Goal: Transaction & Acquisition: Purchase product/service

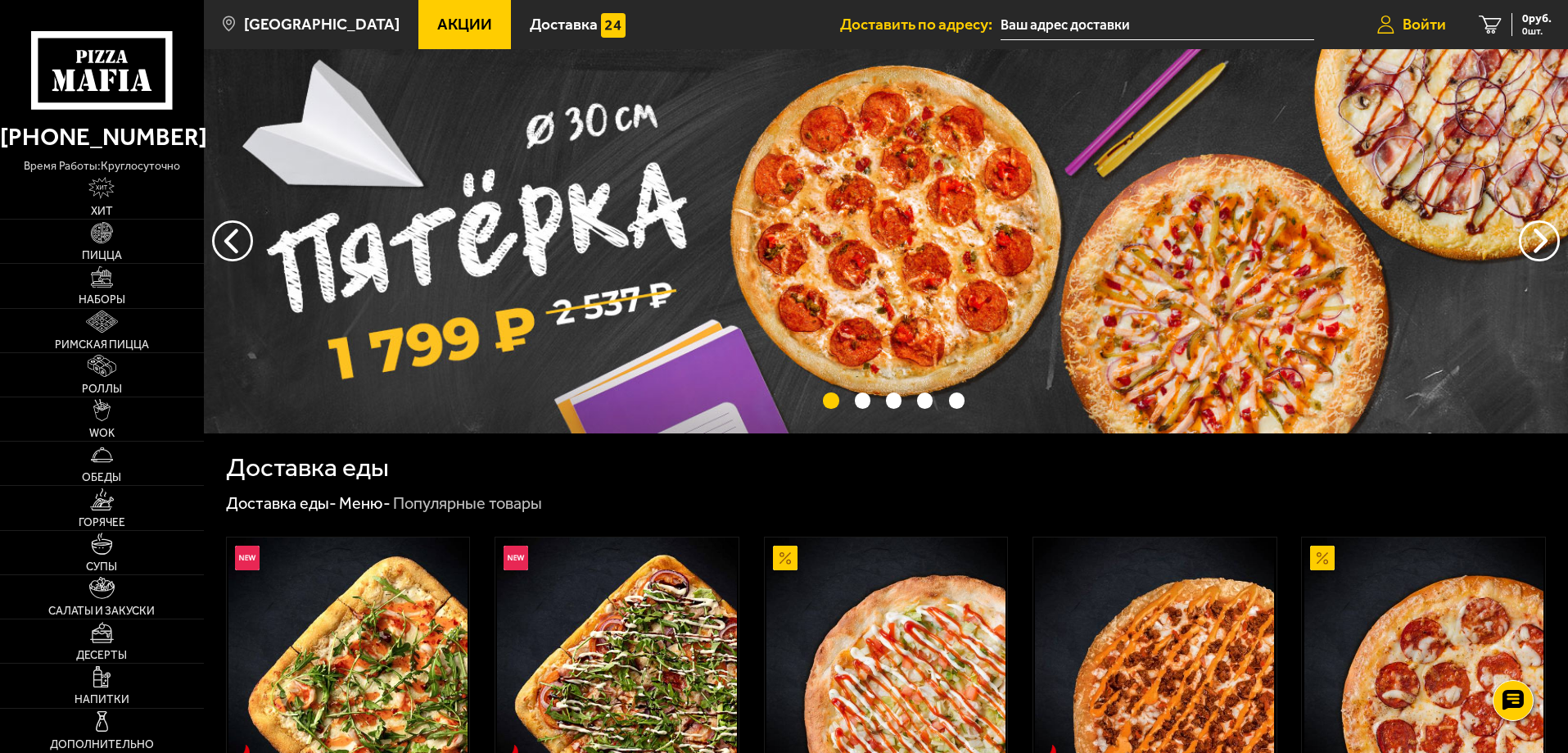
click at [1428, 20] on span "Войти" at bounding box center [1425, 23] width 43 height 15
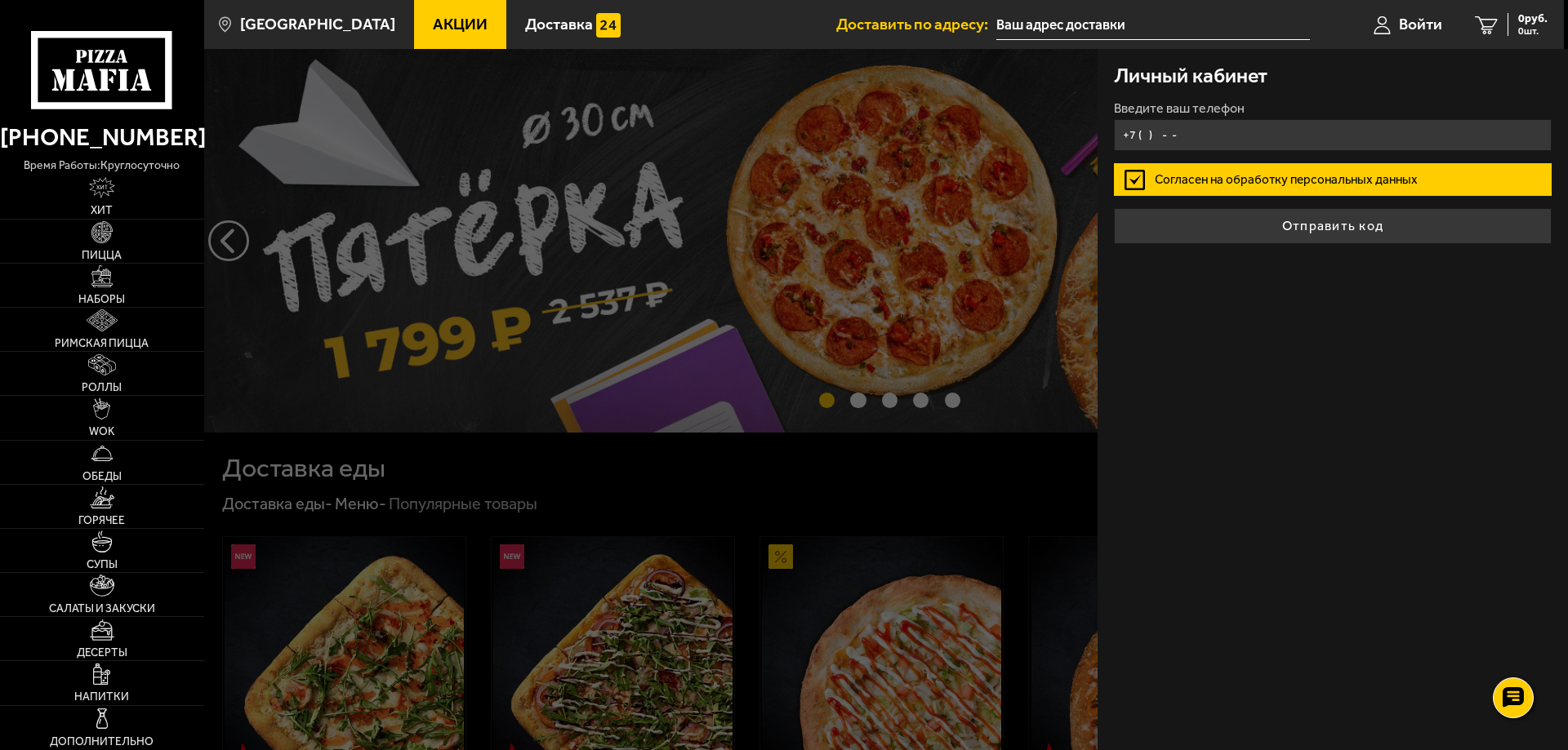
click at [1251, 147] on input "+7 ( ) - -" at bounding box center [1333, 135] width 438 height 32
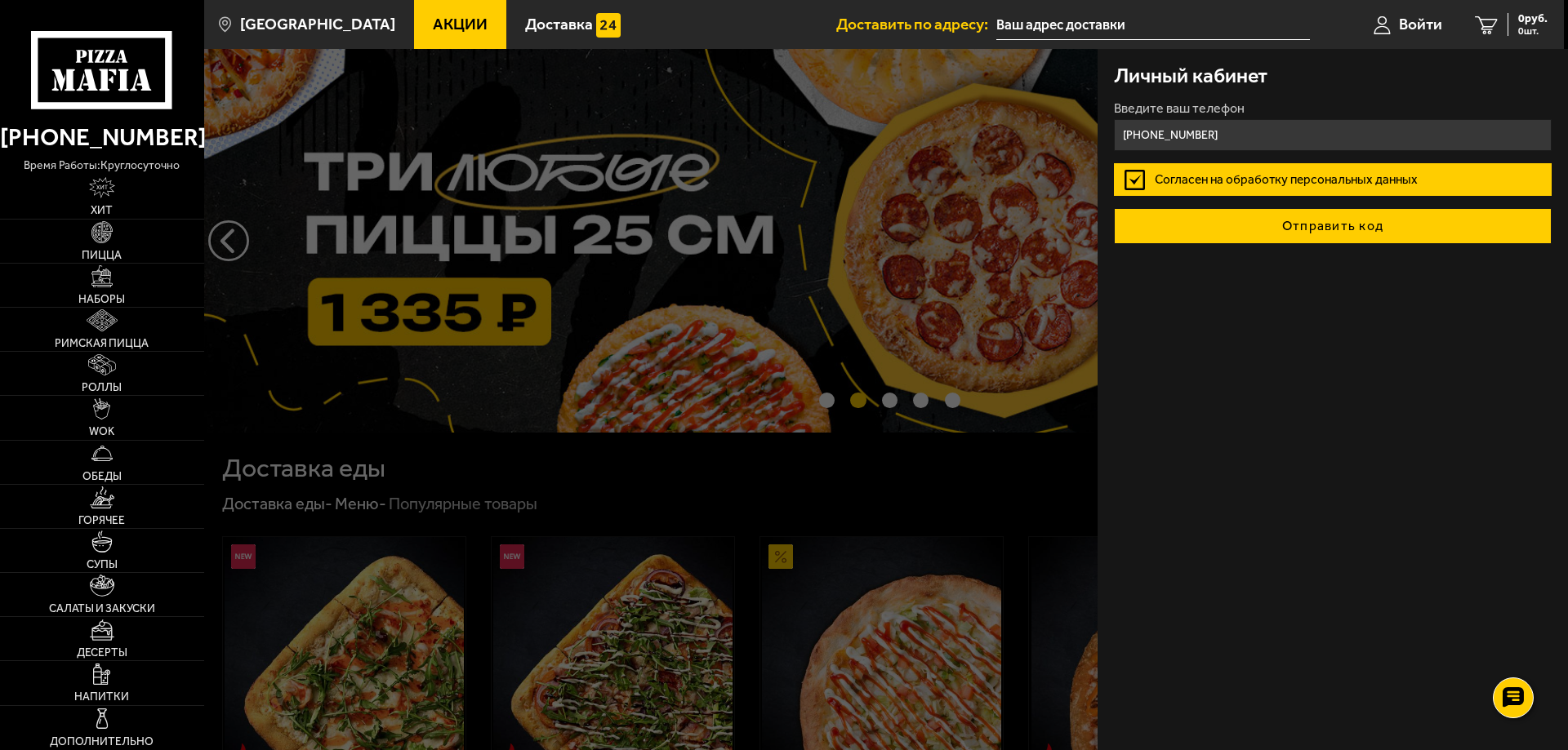
type input "[PHONE_NUMBER]"
click at [1363, 224] on button "Отправить код" at bounding box center [1333, 226] width 438 height 36
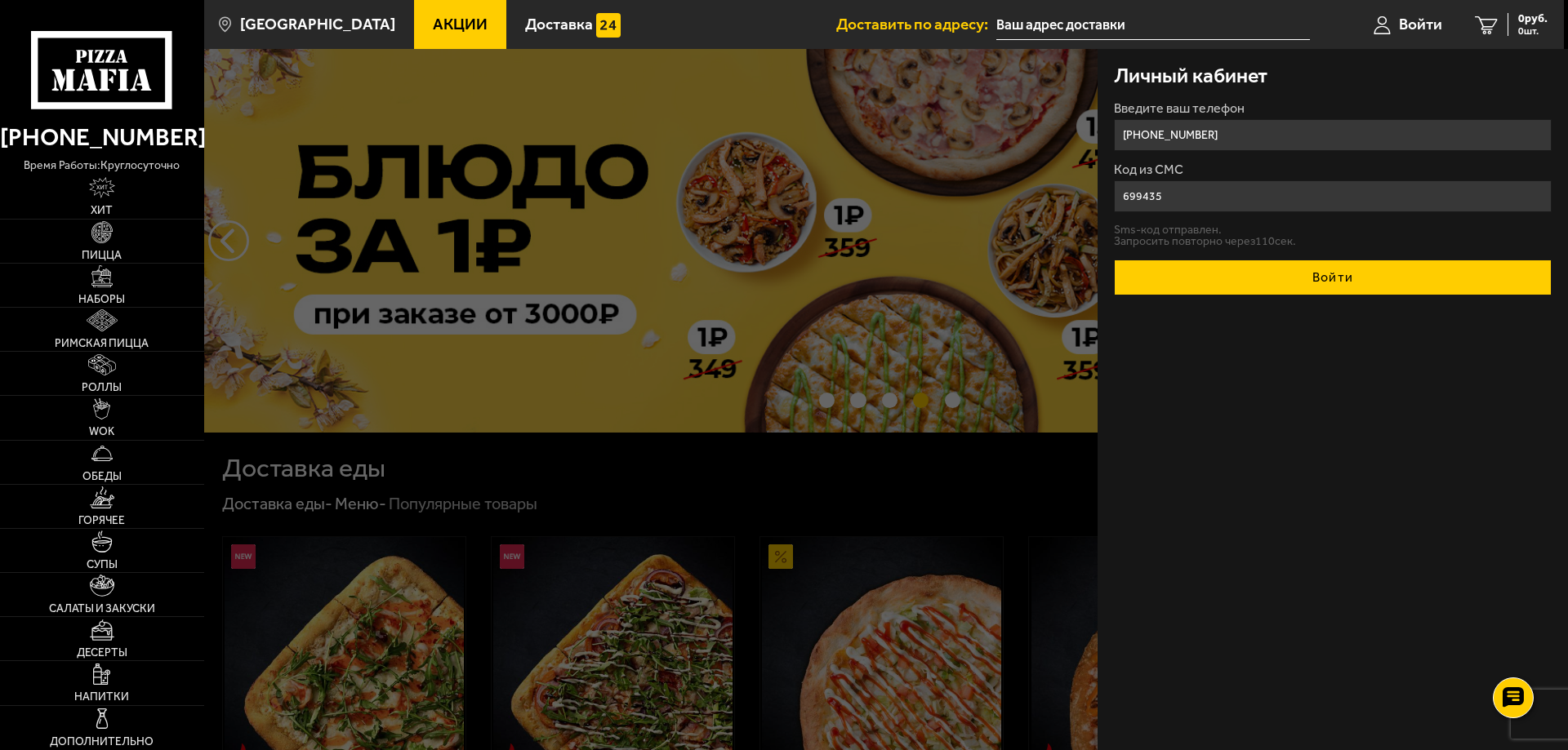
type input "699435"
click at [1394, 279] on button "Войти" at bounding box center [1333, 278] width 438 height 36
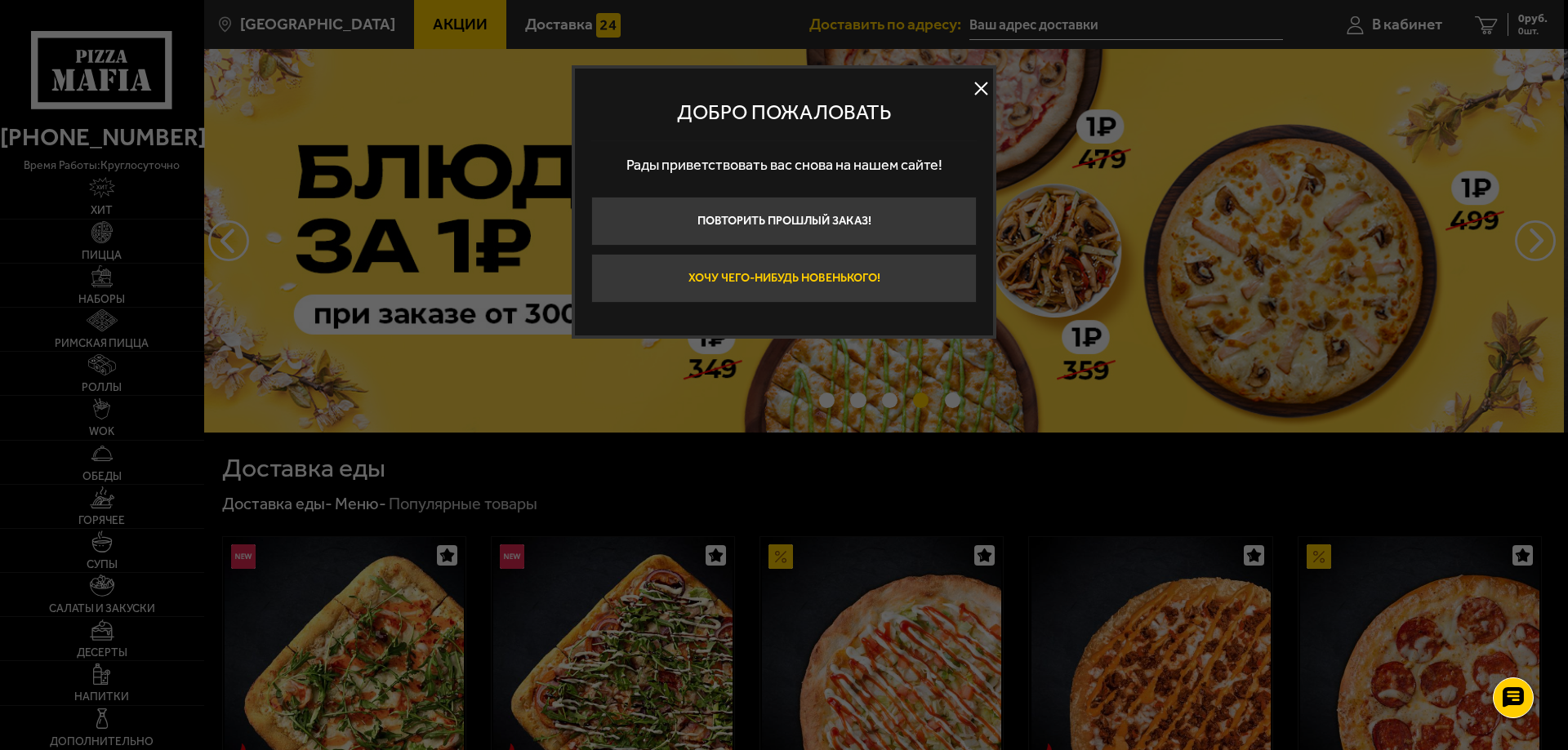
click at [869, 280] on button "Хочу чего-нибудь новенького!" at bounding box center [784, 278] width 385 height 49
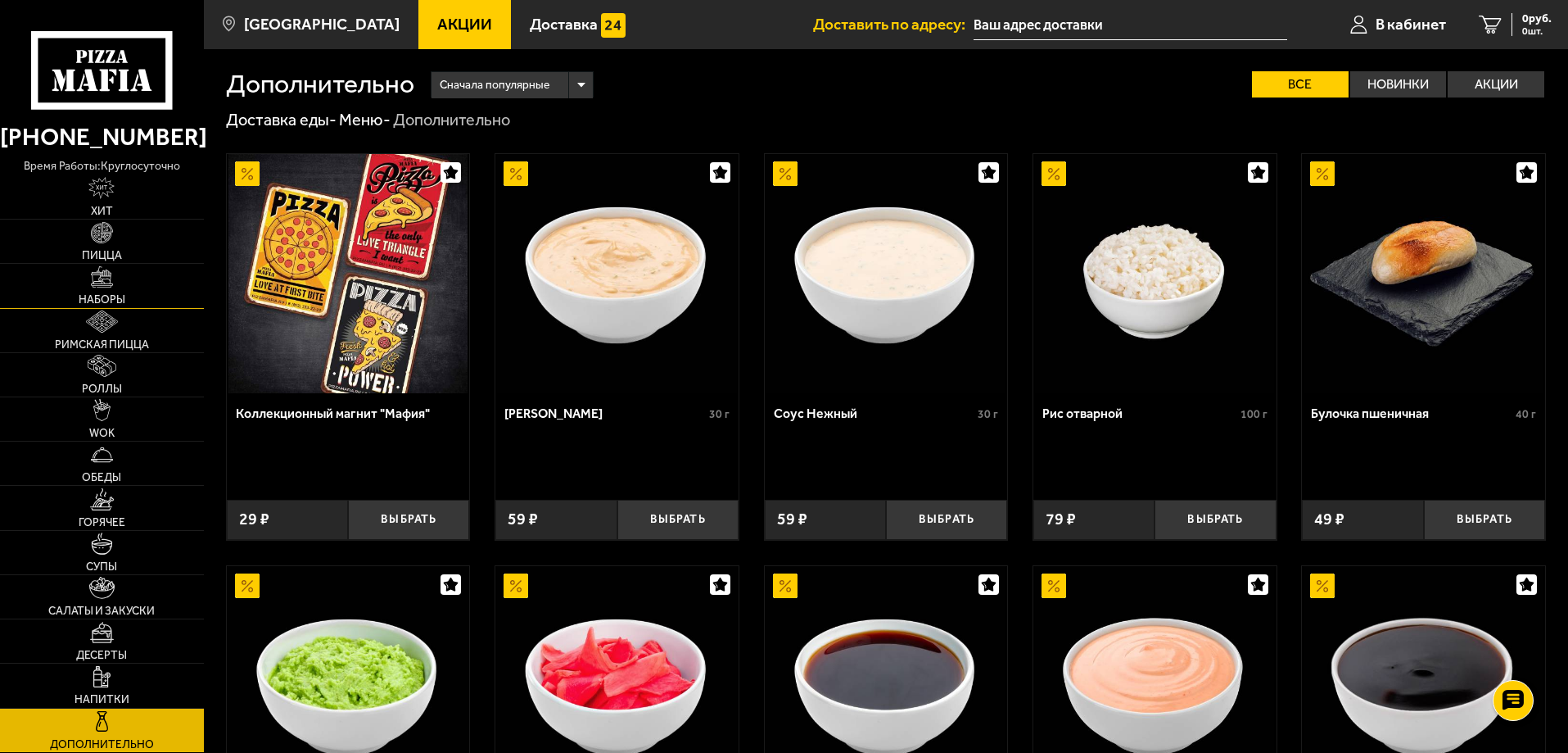
click at [122, 291] on link "Наборы" at bounding box center [102, 285] width 204 height 43
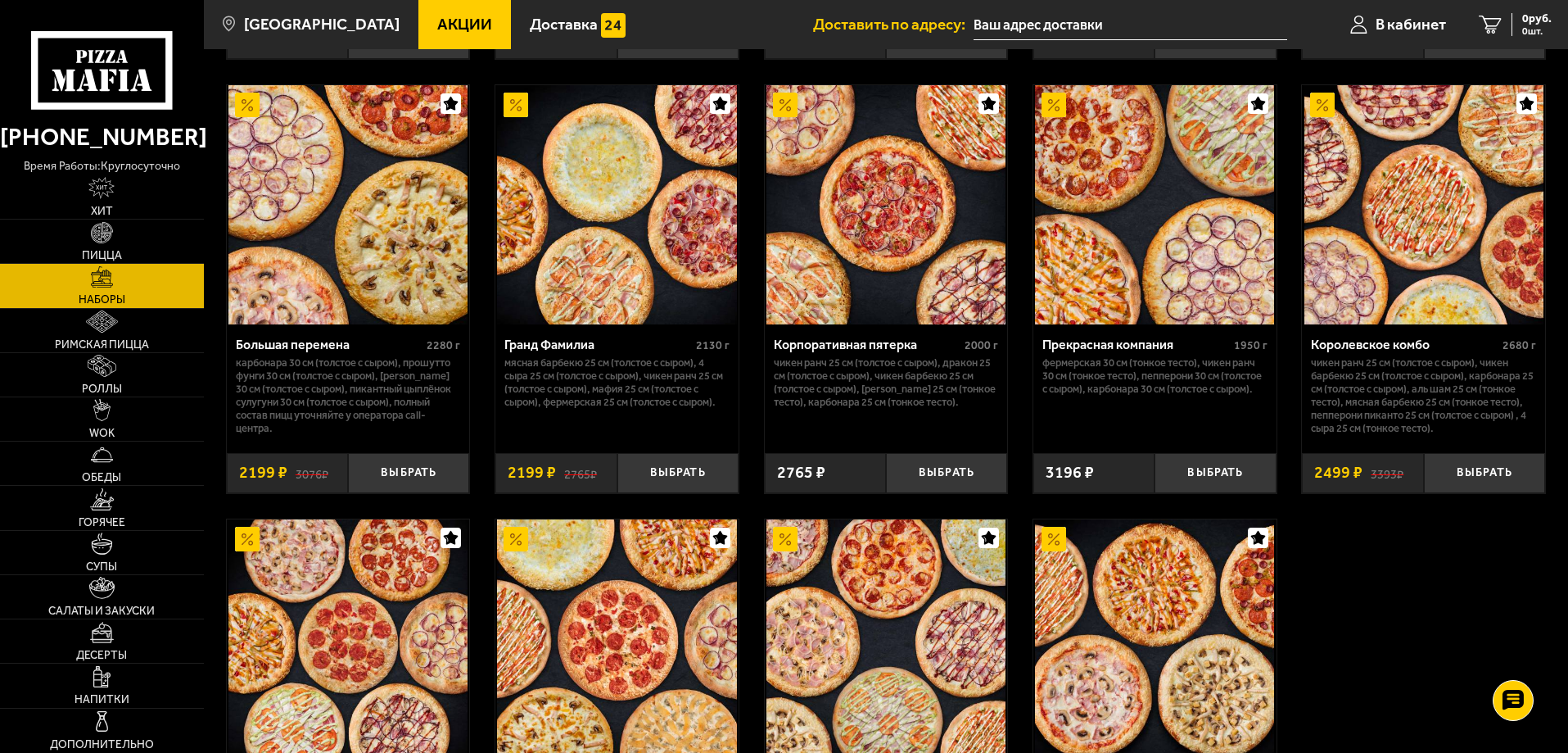
scroll to position [1884, 0]
